Goal: Transaction & Acquisition: Purchase product/service

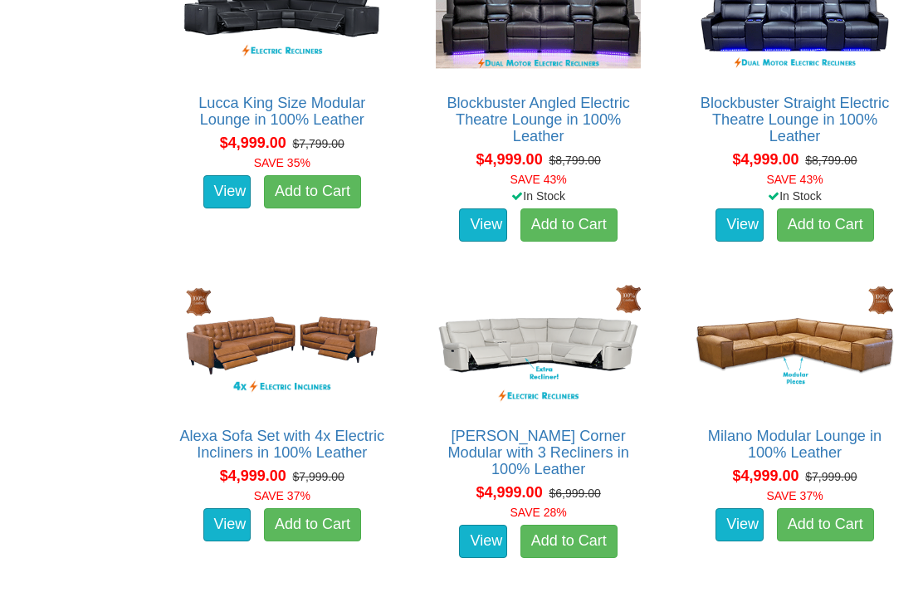
scroll to position [3712, 0]
click at [836, 342] on img at bounding box center [794, 345] width 213 height 131
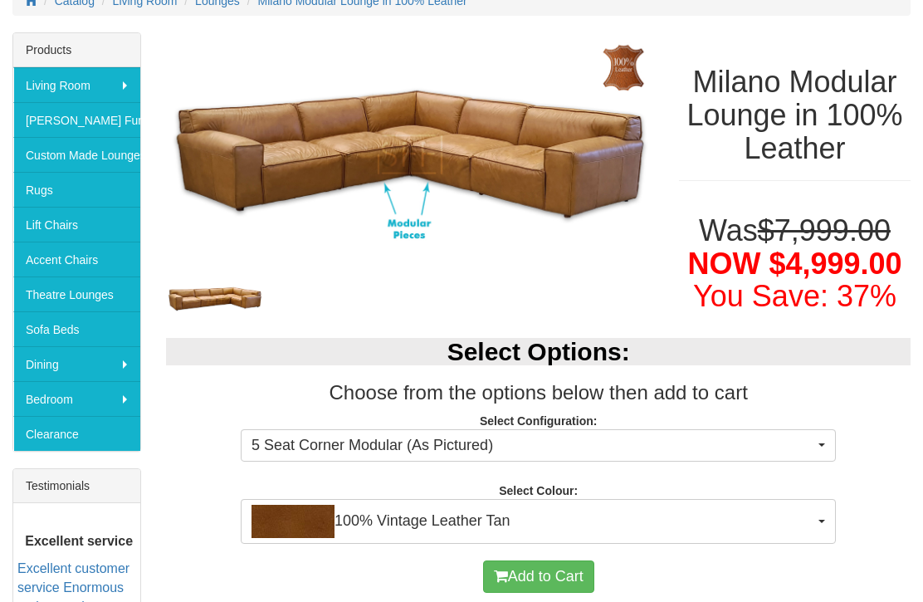
scroll to position [251, 0]
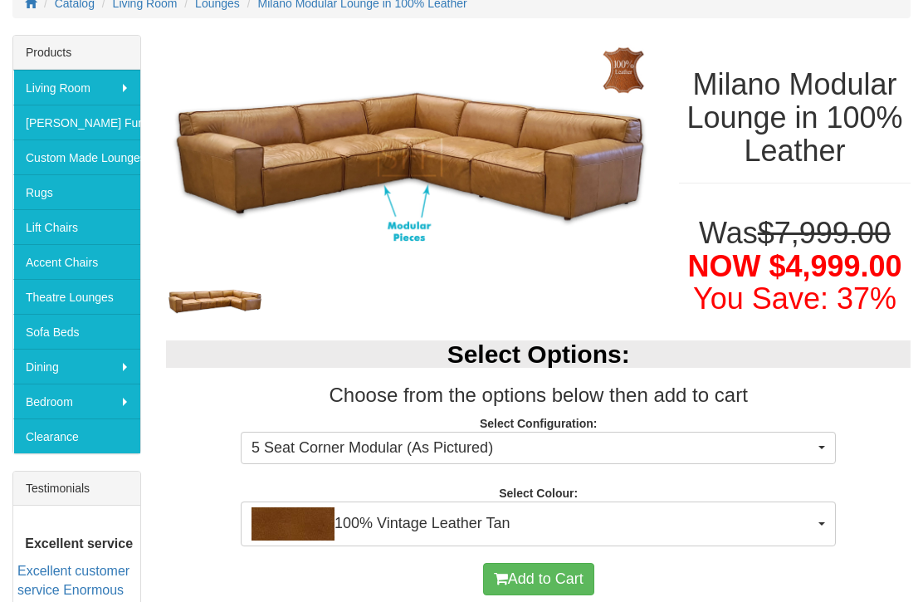
click at [613, 253] on img at bounding box center [410, 157] width 488 height 244
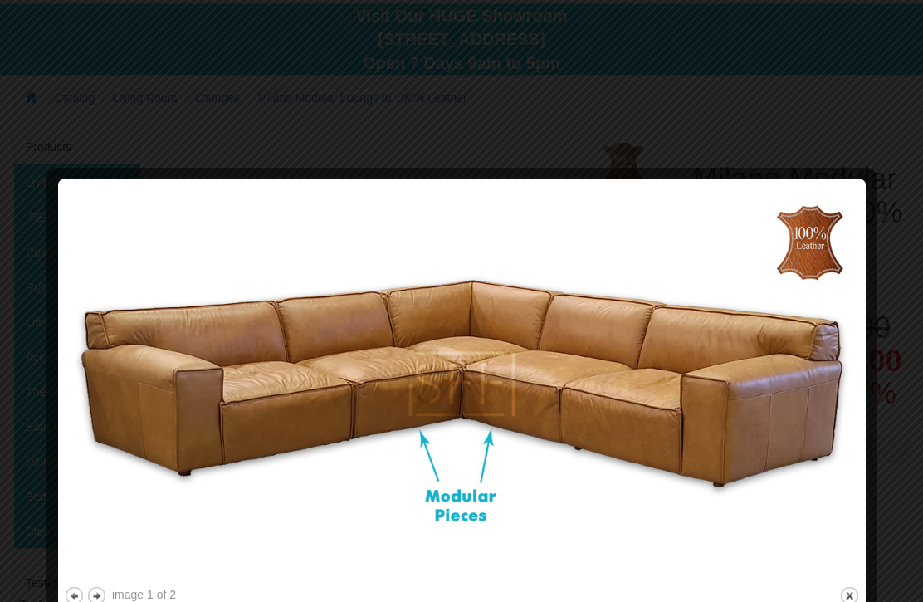
scroll to position [168, 0]
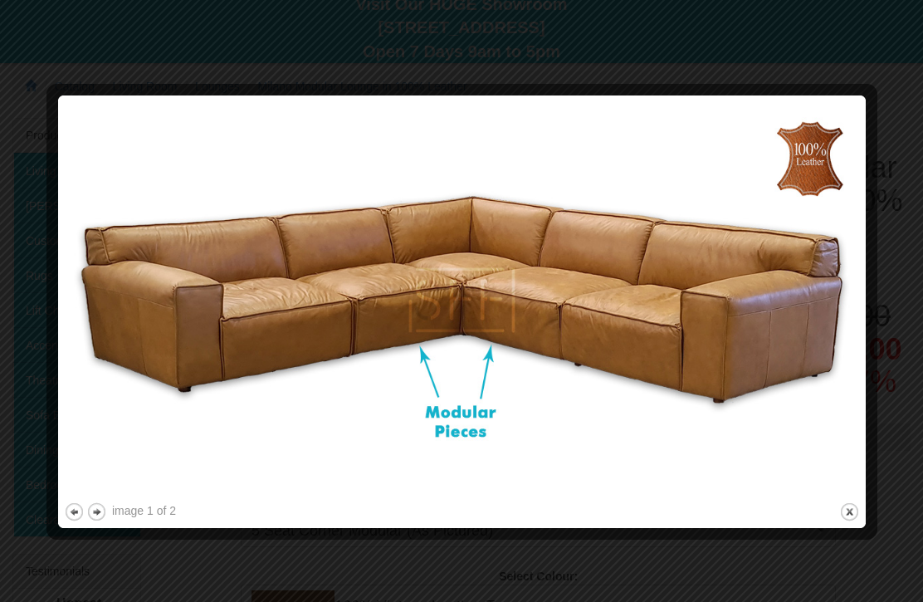
click at [71, 74] on div at bounding box center [461, 301] width 923 height 602
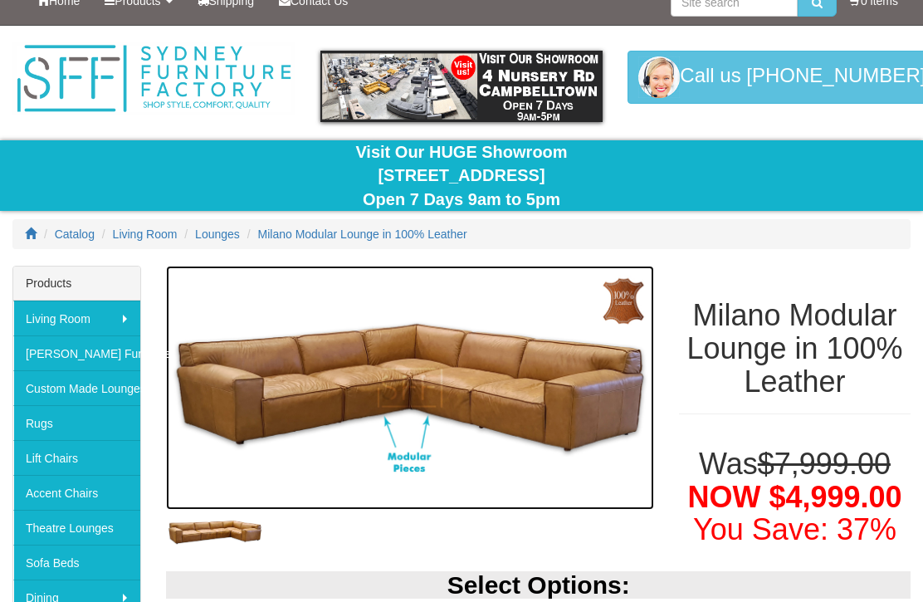
scroll to position [0, 0]
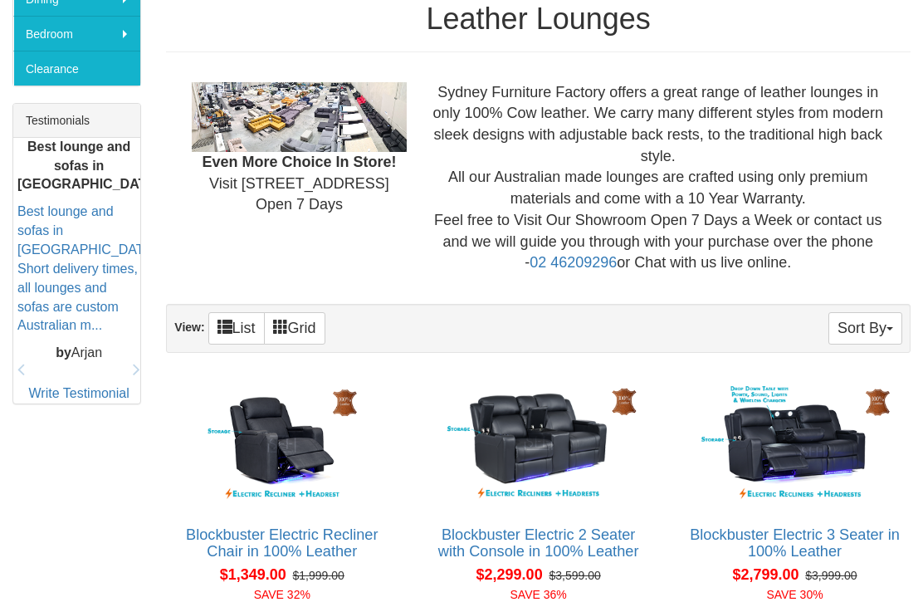
scroll to position [613, 0]
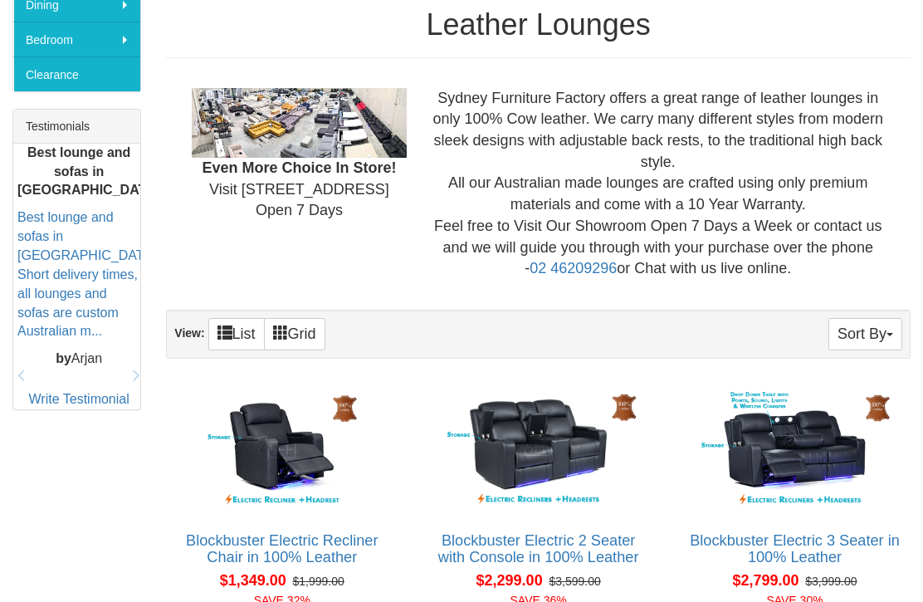
click at [256, 125] on img at bounding box center [299, 123] width 214 height 70
click at [254, 123] on img at bounding box center [299, 123] width 214 height 70
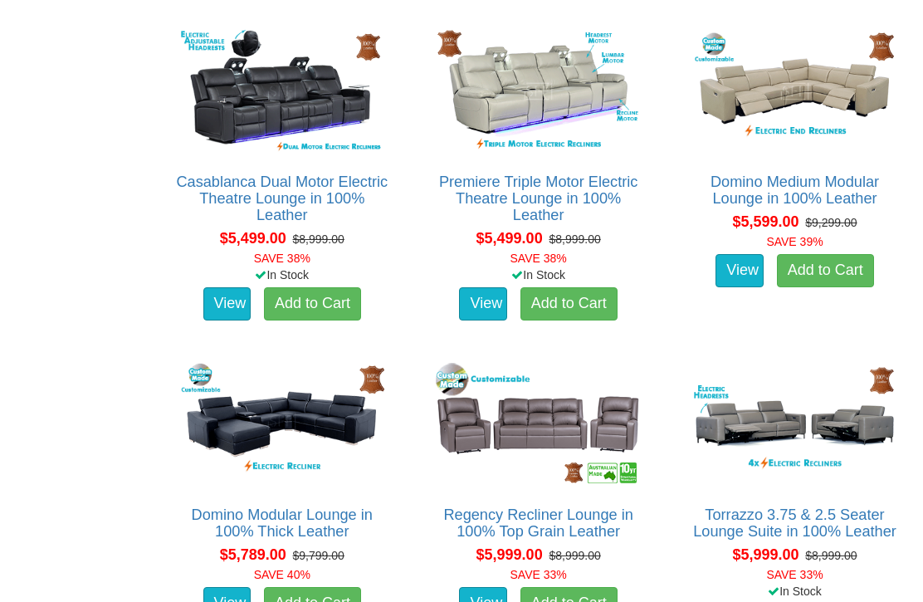
scroll to position [4941, 0]
